Goal: Information Seeking & Learning: Check status

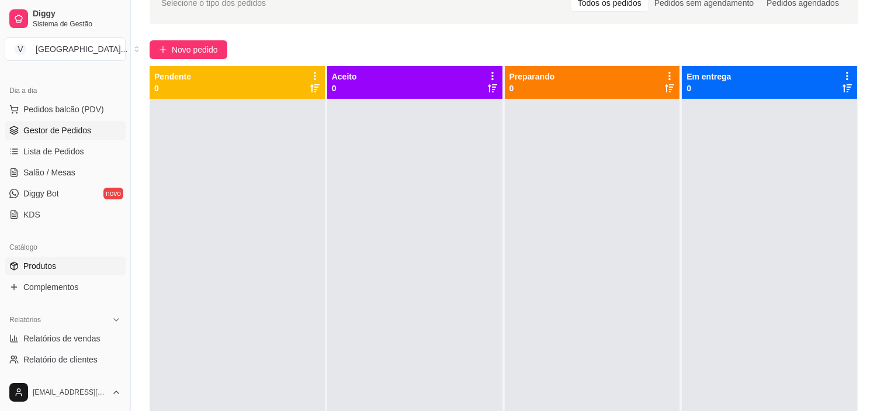
scroll to position [195, 0]
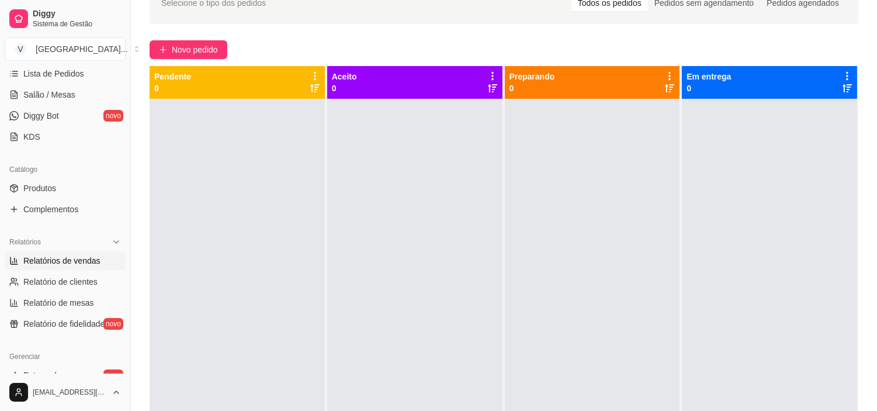
click at [72, 258] on span "Relatórios de vendas" at bounding box center [61, 261] width 77 height 12
select select "ALL"
select select "0"
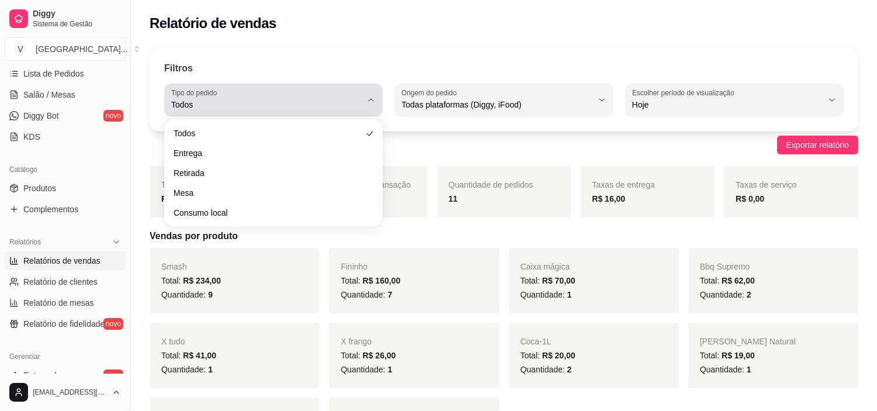
click at [365, 105] on button "Tipo do pedido Todos" at bounding box center [273, 100] width 219 height 33
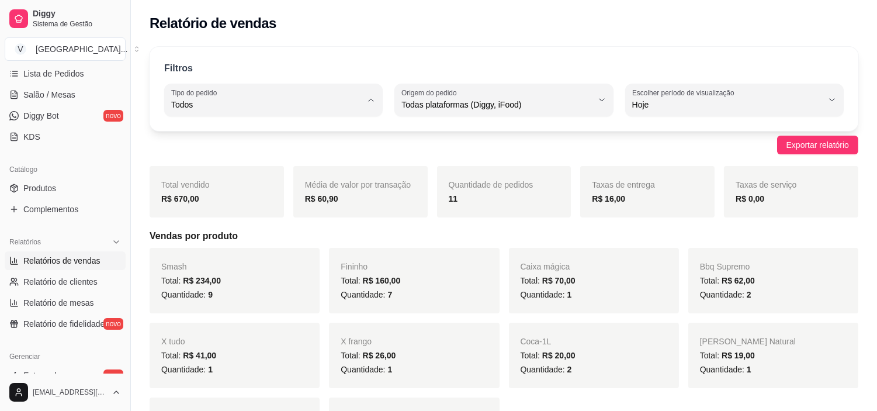
click at [213, 153] on span "Entrega" at bounding box center [268, 151] width 181 height 11
type input "DELIVERY"
select select "DELIVERY"
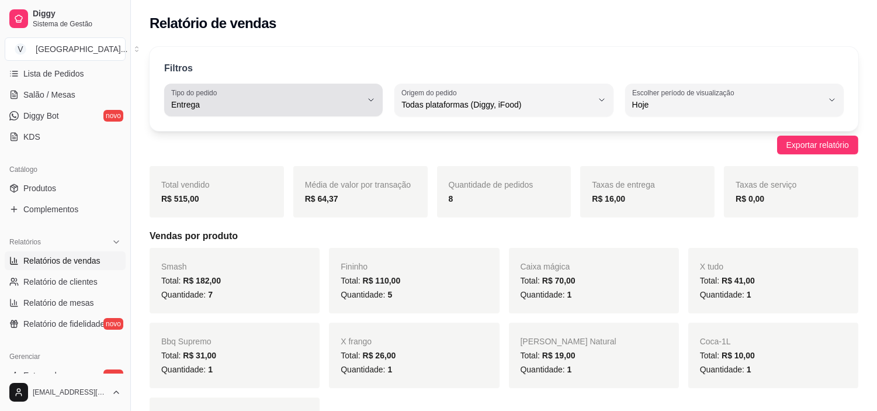
click at [333, 110] on span "Entrega" at bounding box center [266, 105] width 191 height 12
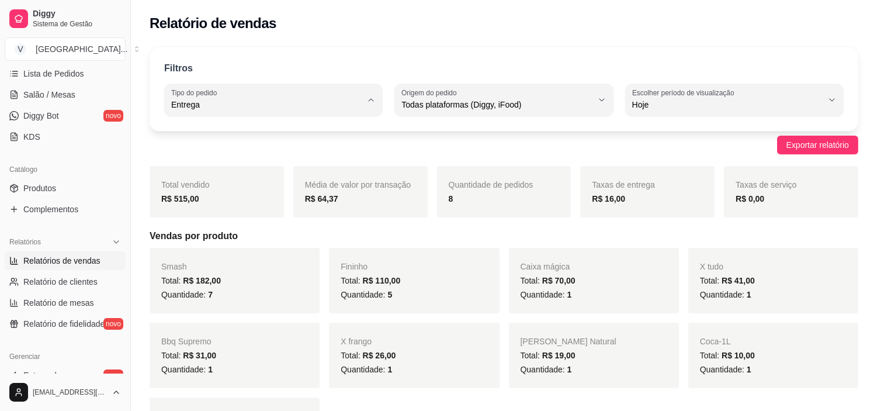
click at [235, 132] on span "Todos" at bounding box center [268, 132] width 181 height 11
type input "ALL"
select select "ALL"
